Goal: Navigation & Orientation: Find specific page/section

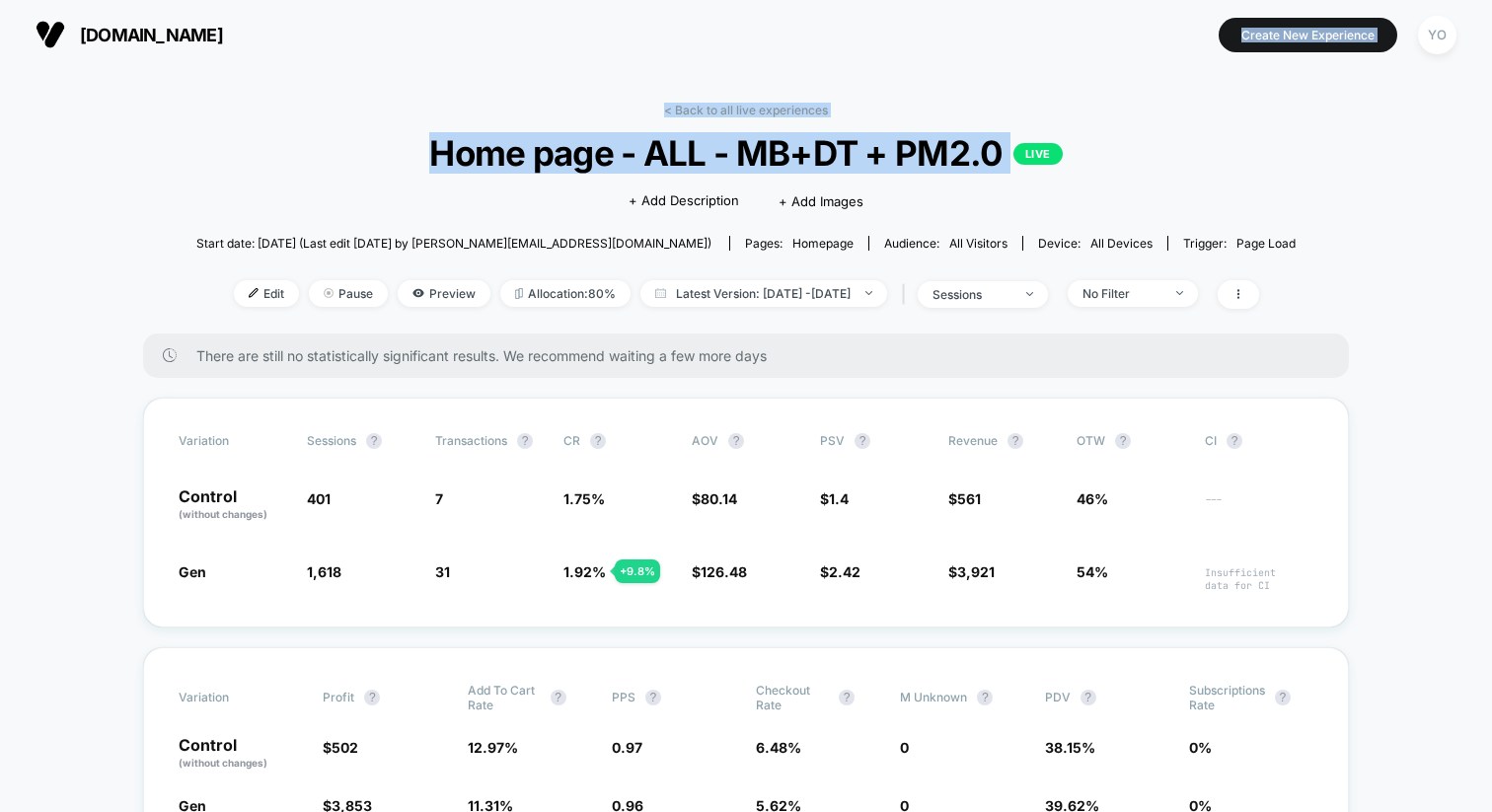
drag, startPoint x: 380, startPoint y: 131, endPoint x: 559, endPoint y: -8, distance: 226.6
click at [559, 0] on html "[DOMAIN_NAME] Create New Experience YO [DOMAIN_NAME] < Back to all live experie…" at bounding box center [746, 406] width 1492 height 812
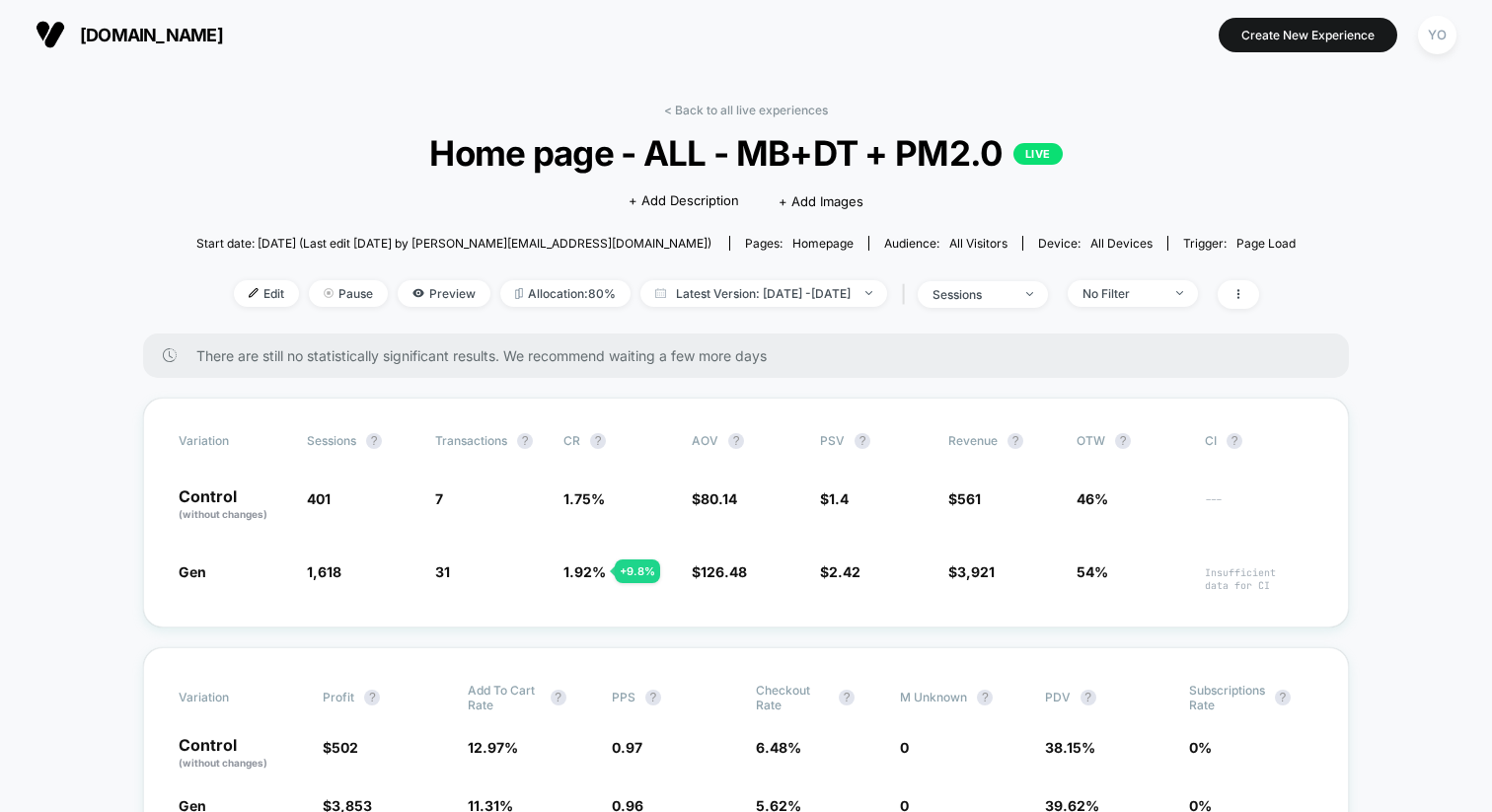
click at [499, 53] on div "[DOMAIN_NAME] Create New Experience YO" at bounding box center [746, 34] width 1492 height 69
drag, startPoint x: 499, startPoint y: 53, endPoint x: 355, endPoint y: 285, distance: 273.1
click at [355, 285] on div "[DOMAIN_NAME] Create New Experience YO [DOMAIN_NAME] < Back to all live experie…" at bounding box center [746, 406] width 1492 height 812
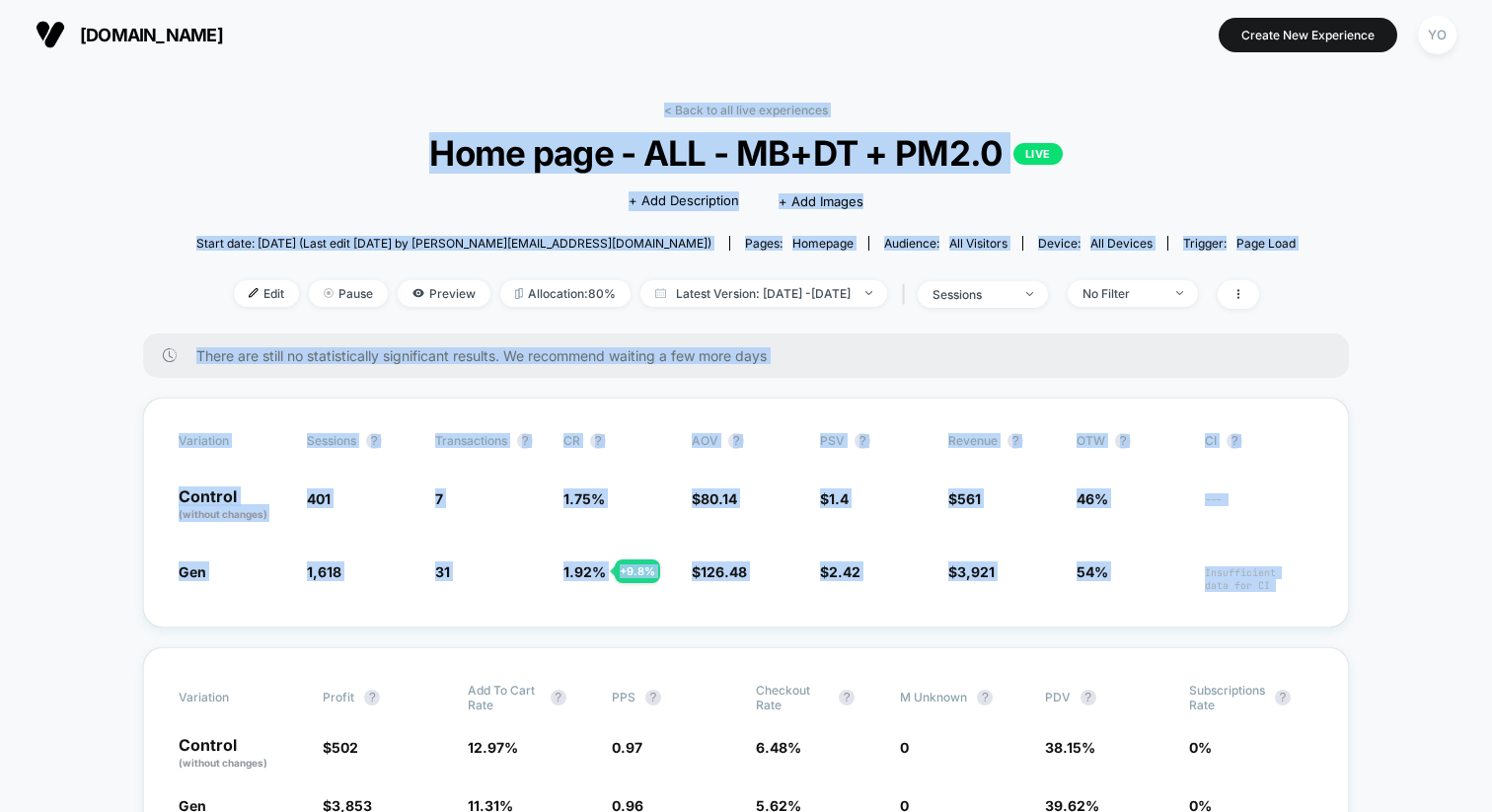
drag, startPoint x: 182, startPoint y: 637, endPoint x: 420, endPoint y: 95, distance: 592.0
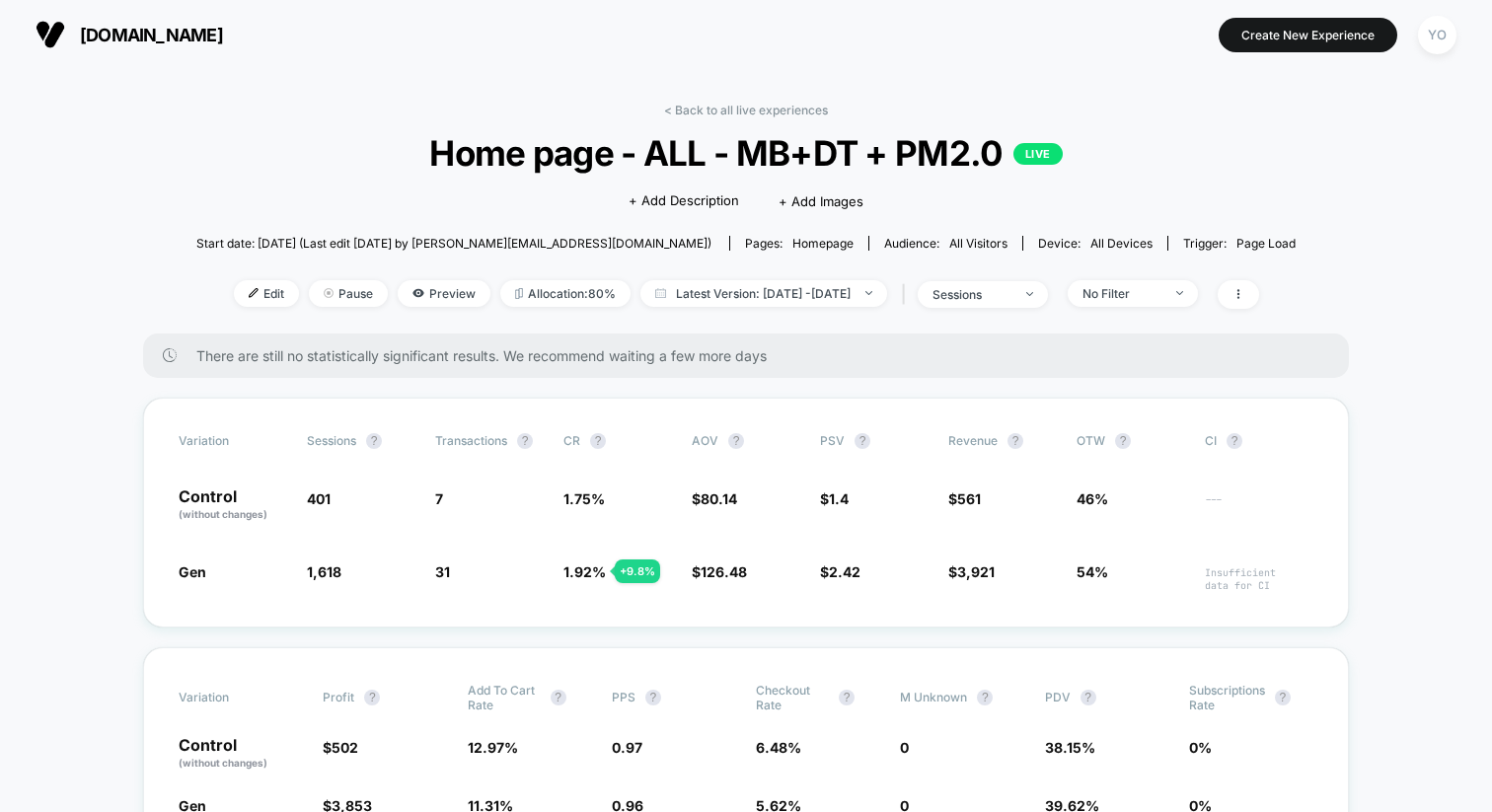
click at [400, 106] on div "< Back to all live experiences Home page - ALL - MB+DT + PM2.0 LIVE Click to ed…" at bounding box center [746, 217] width 1100 height 230
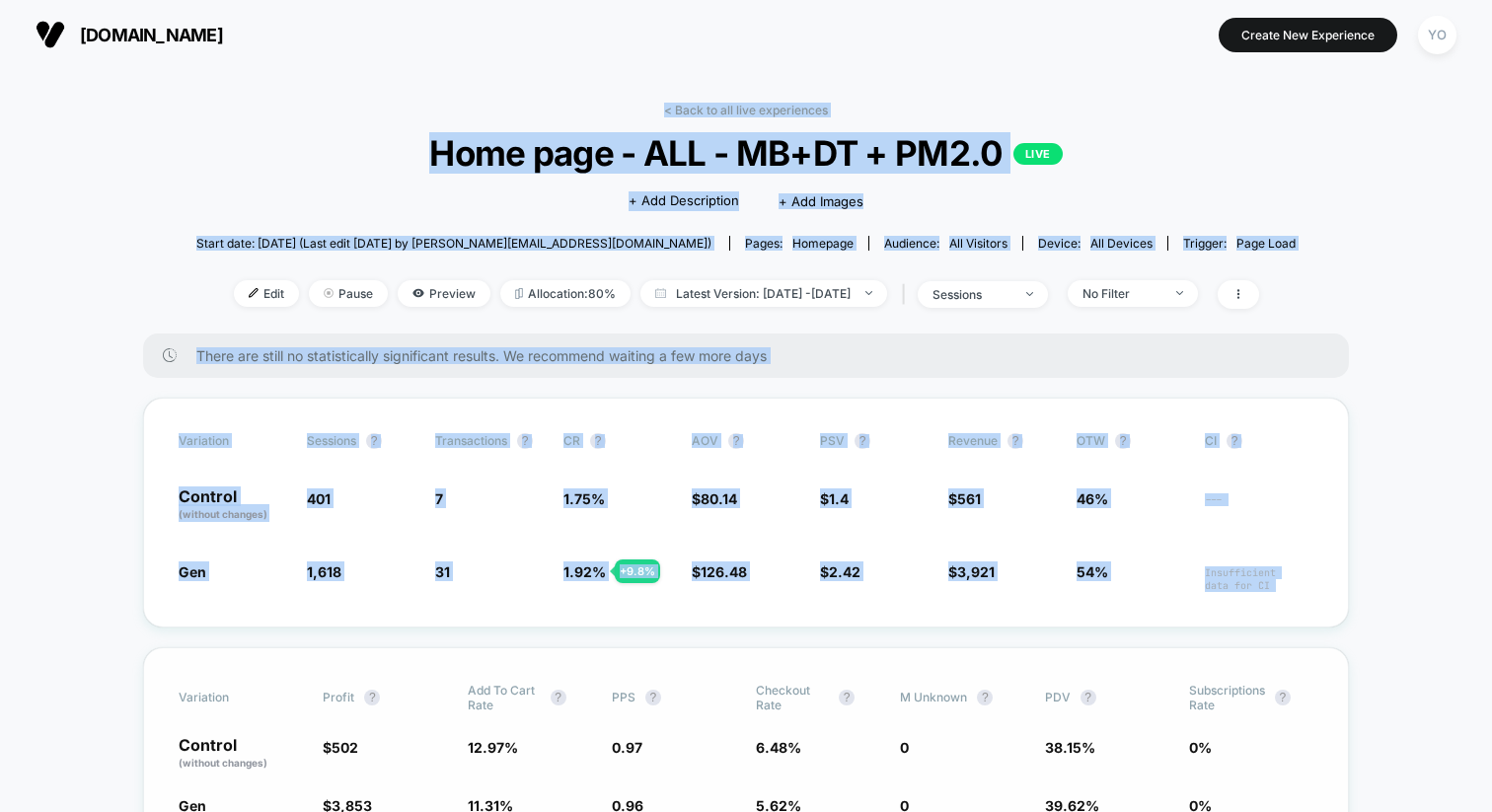
drag, startPoint x: 400, startPoint y: 82, endPoint x: 244, endPoint y: 662, distance: 600.6
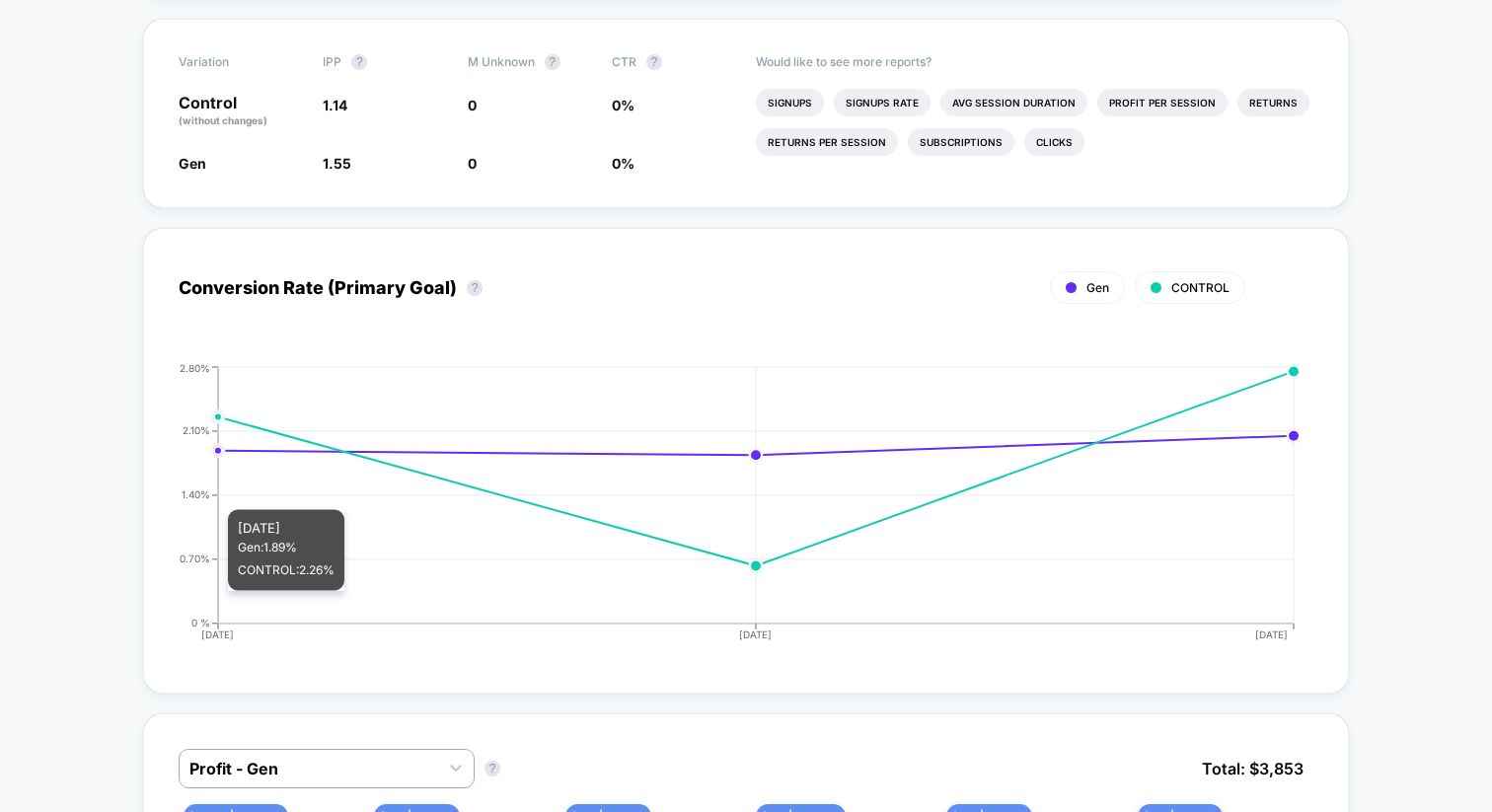
scroll to position [891, 0]
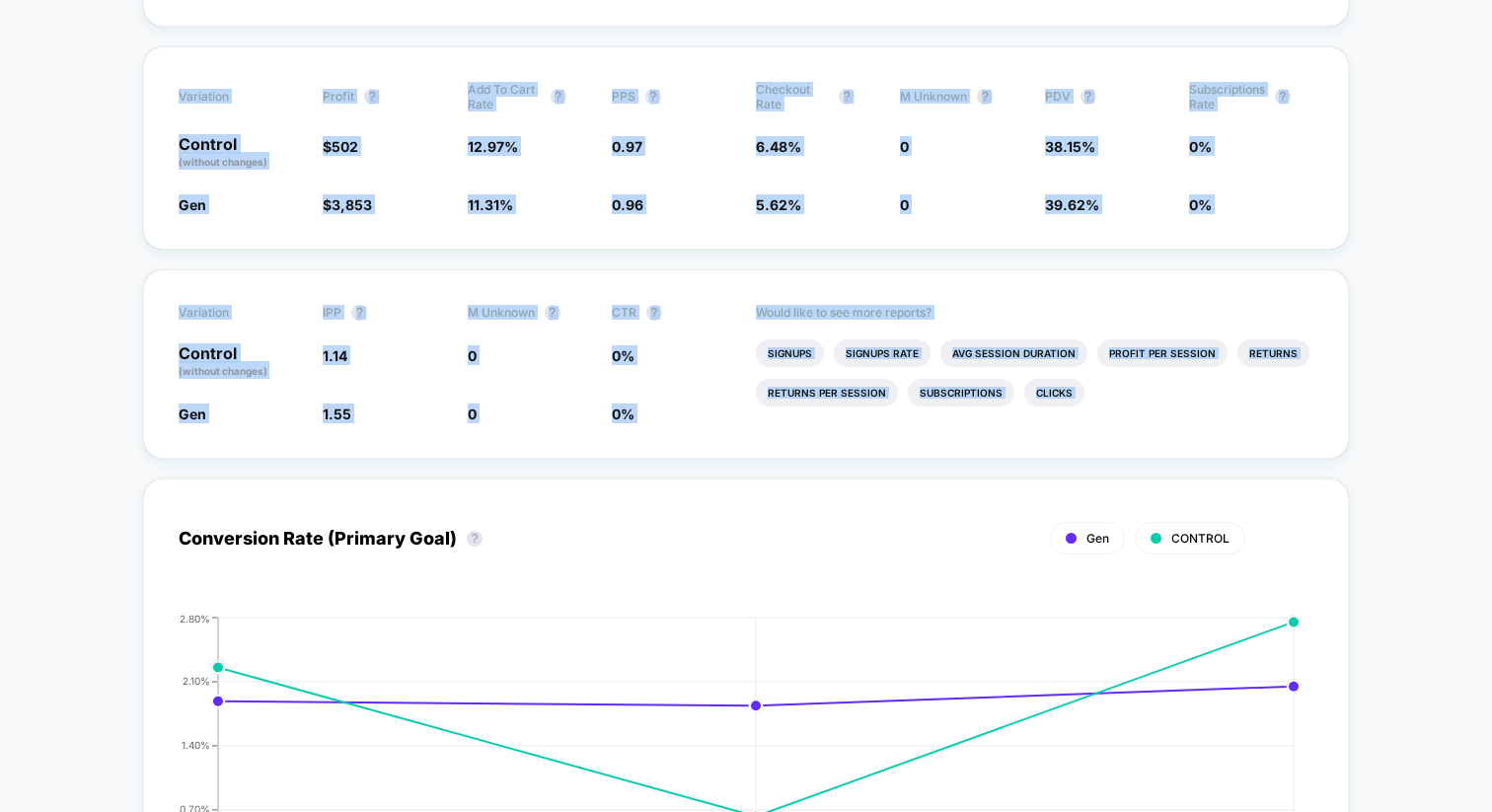
scroll to position [305, 0]
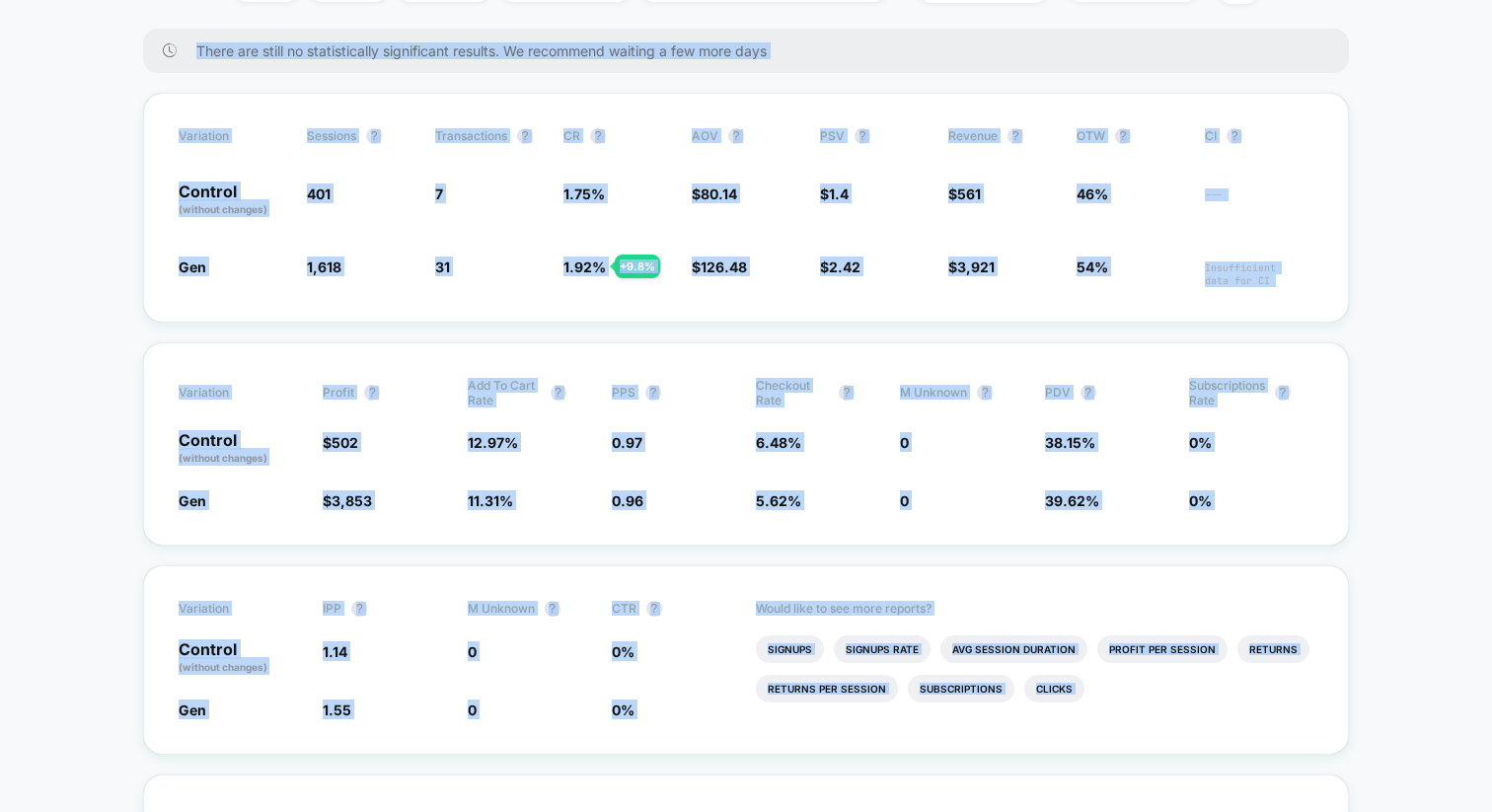
drag, startPoint x: 250, startPoint y: 658, endPoint x: 545, endPoint y: -25, distance: 744.0
click at [545, 0] on html "[DOMAIN_NAME] Create New Experience YO [DOMAIN_NAME] < Back to all live experie…" at bounding box center [746, 406] width 1492 height 812
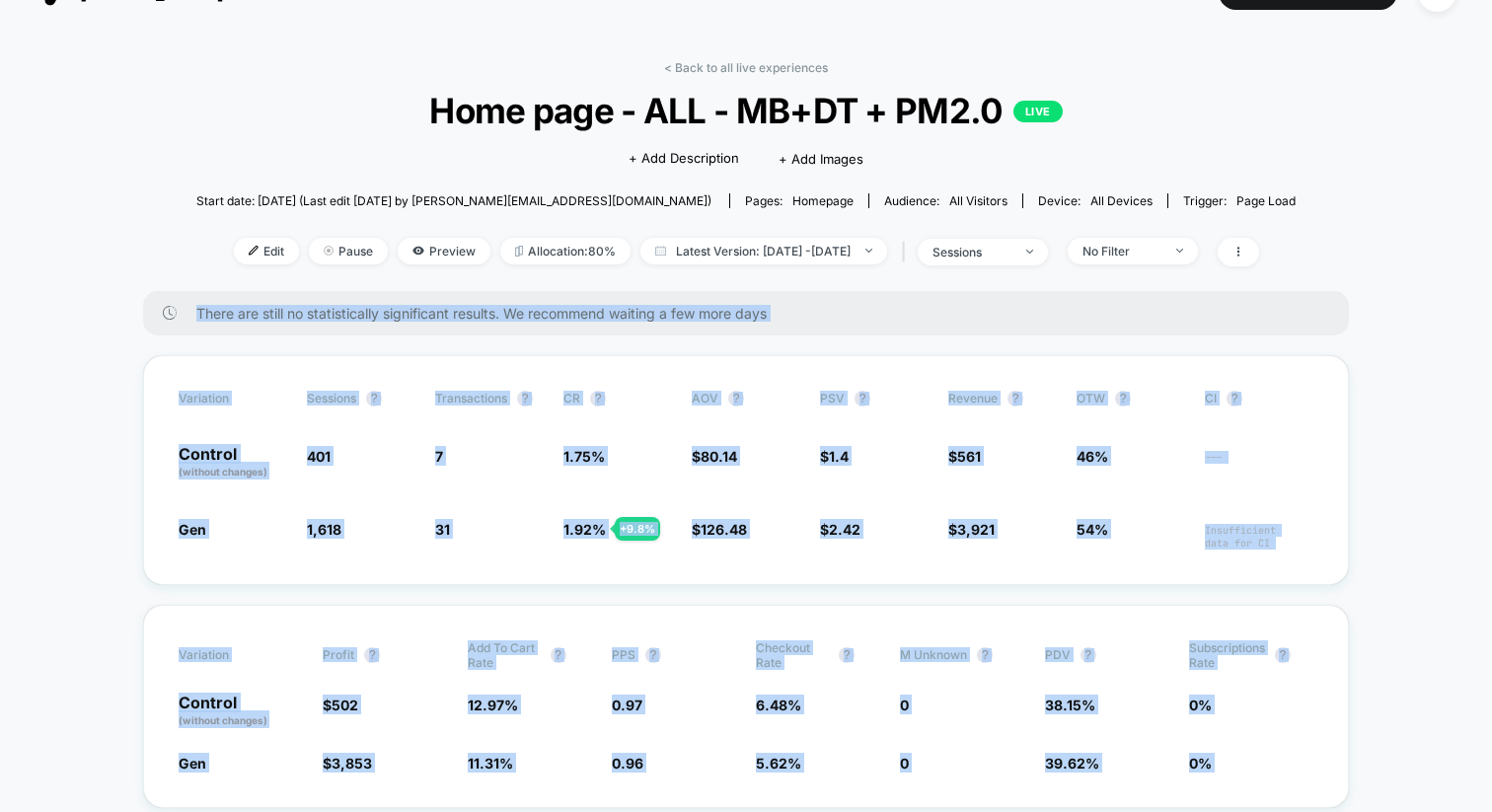
scroll to position [11, 0]
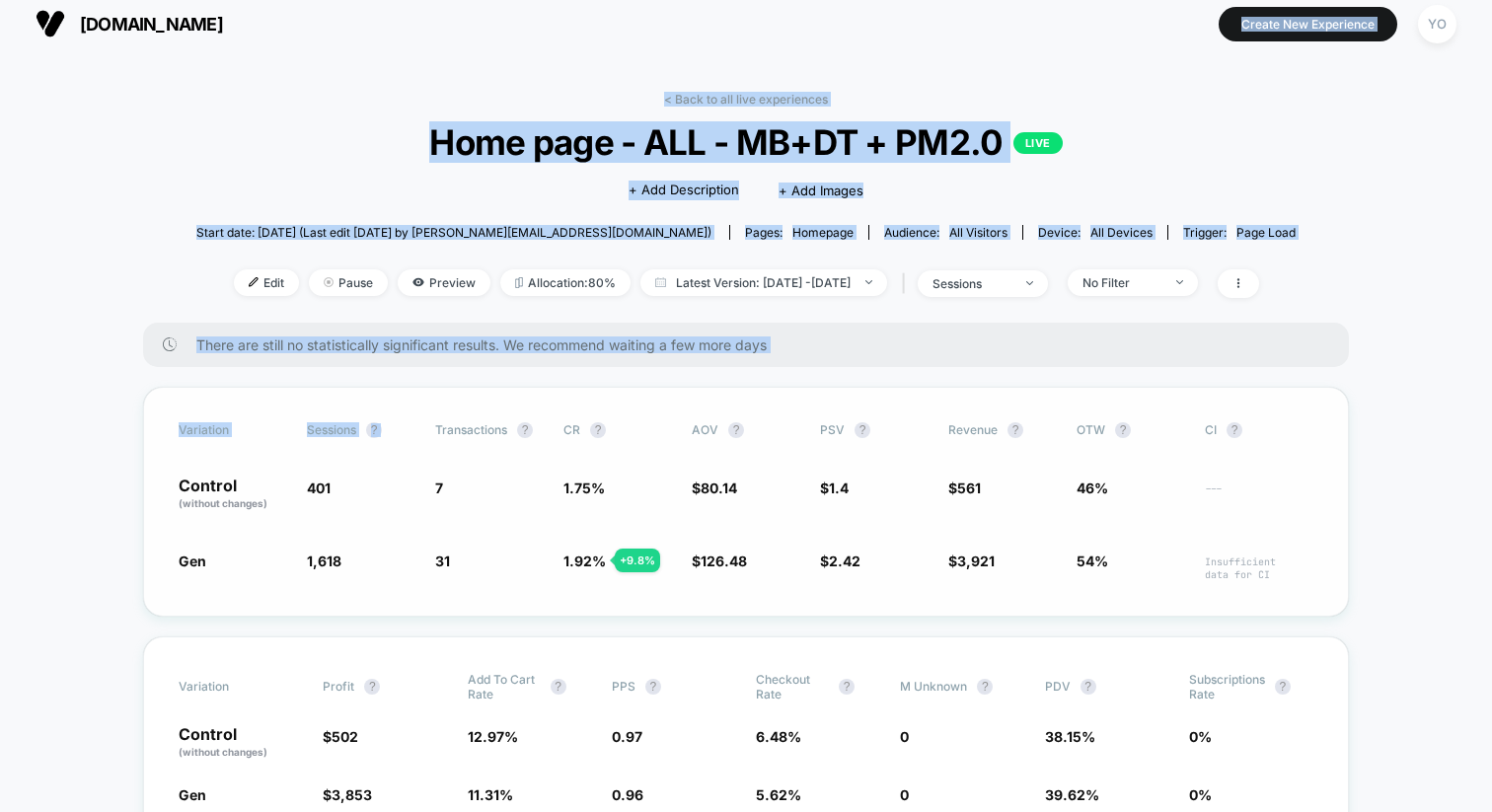
drag, startPoint x: 566, startPoint y: 40, endPoint x: 497, endPoint y: 416, distance: 382.3
click at [497, 416] on div "[DOMAIN_NAME] Create New Experience YO [DOMAIN_NAME] < Back to all live experie…" at bounding box center [746, 406] width 1492 height 812
